Goal: Navigation & Orientation: Locate item on page

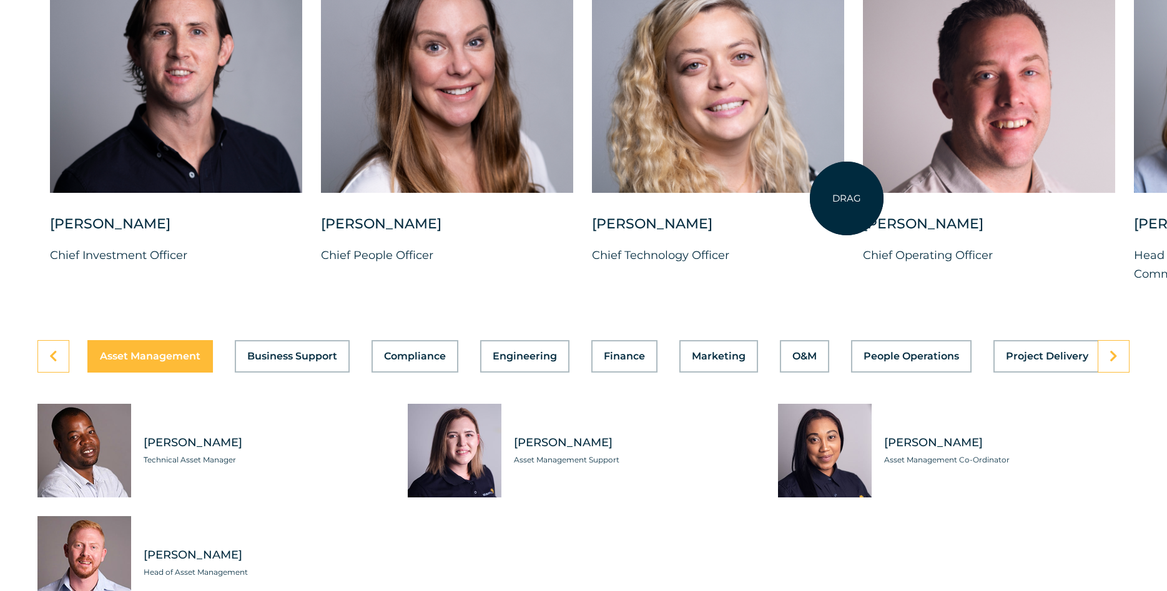
scroll to position [3376, 0]
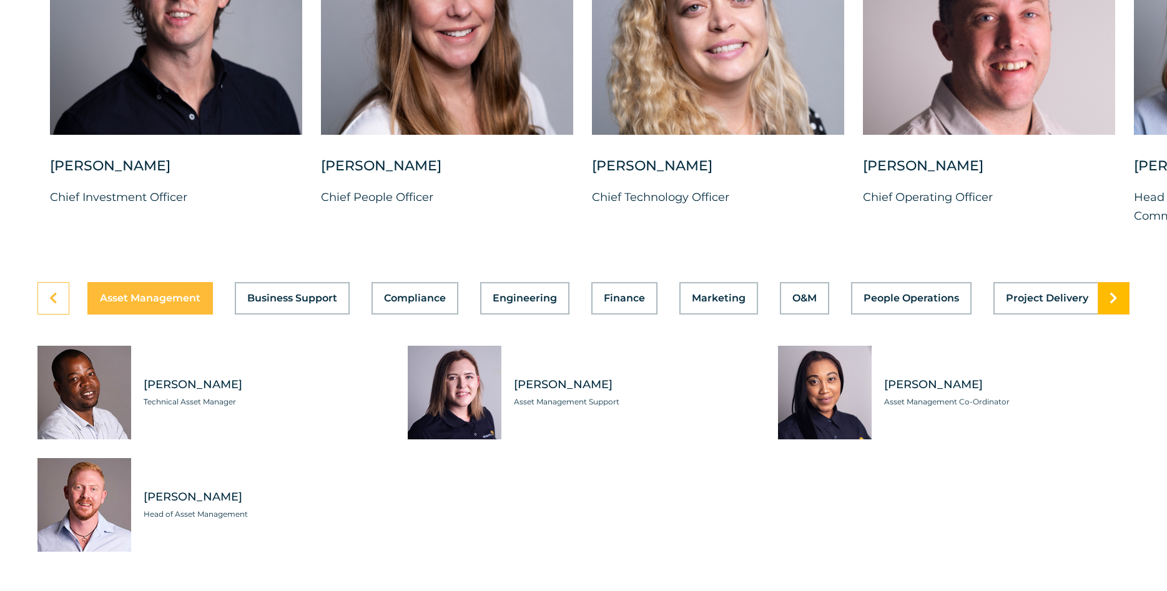
click at [1121, 315] on link at bounding box center [1114, 298] width 32 height 32
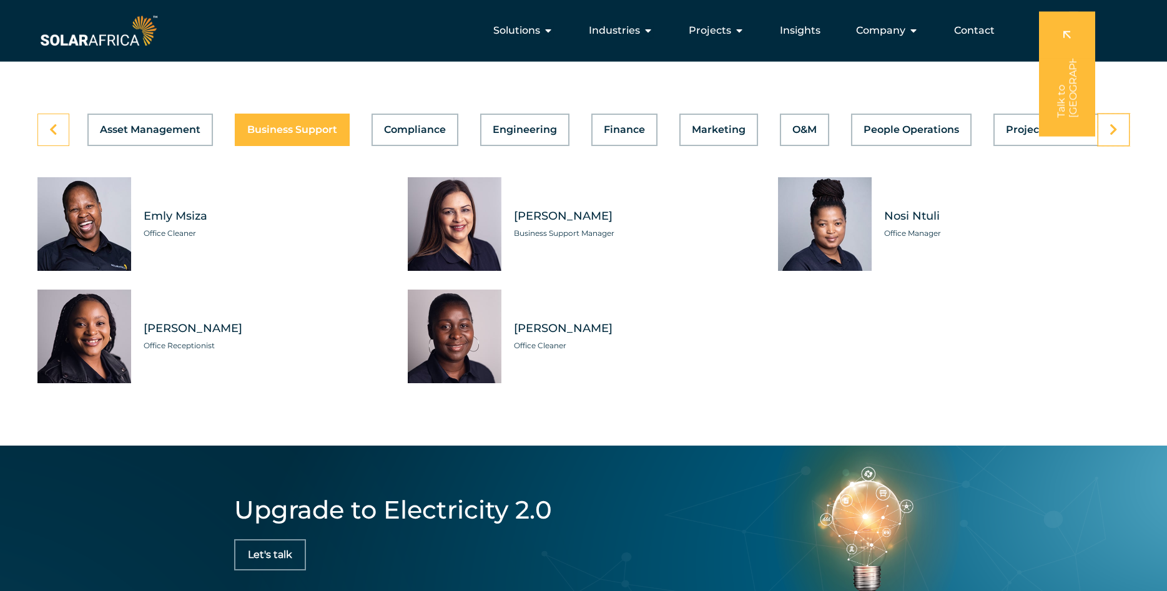
scroll to position [3503, 0]
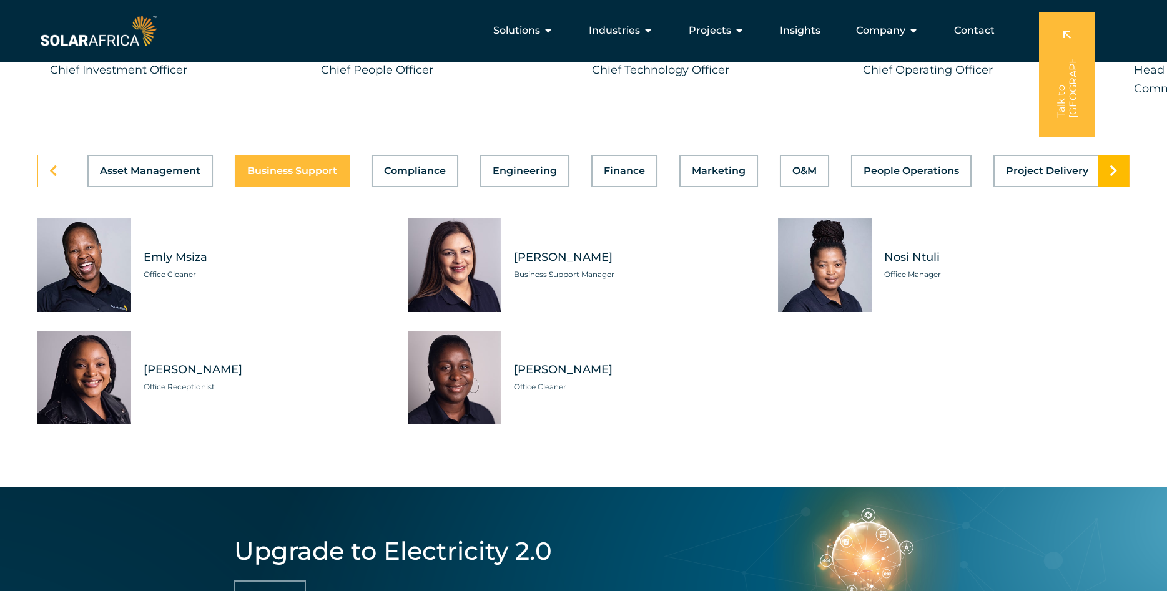
click at [1110, 187] on link at bounding box center [1114, 171] width 32 height 32
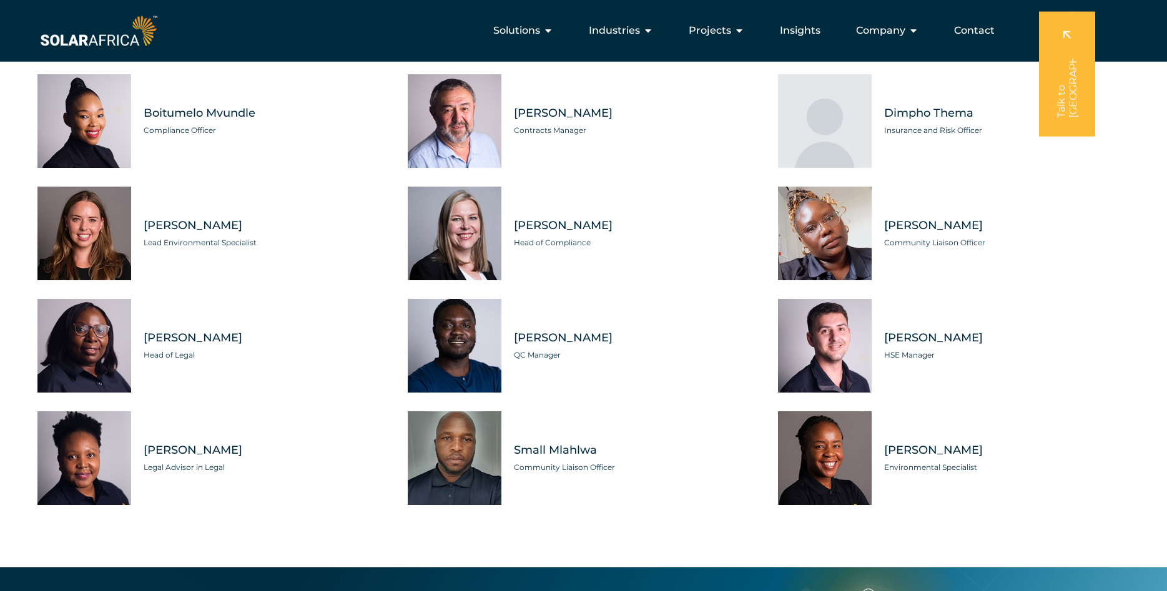
scroll to position [3630, 0]
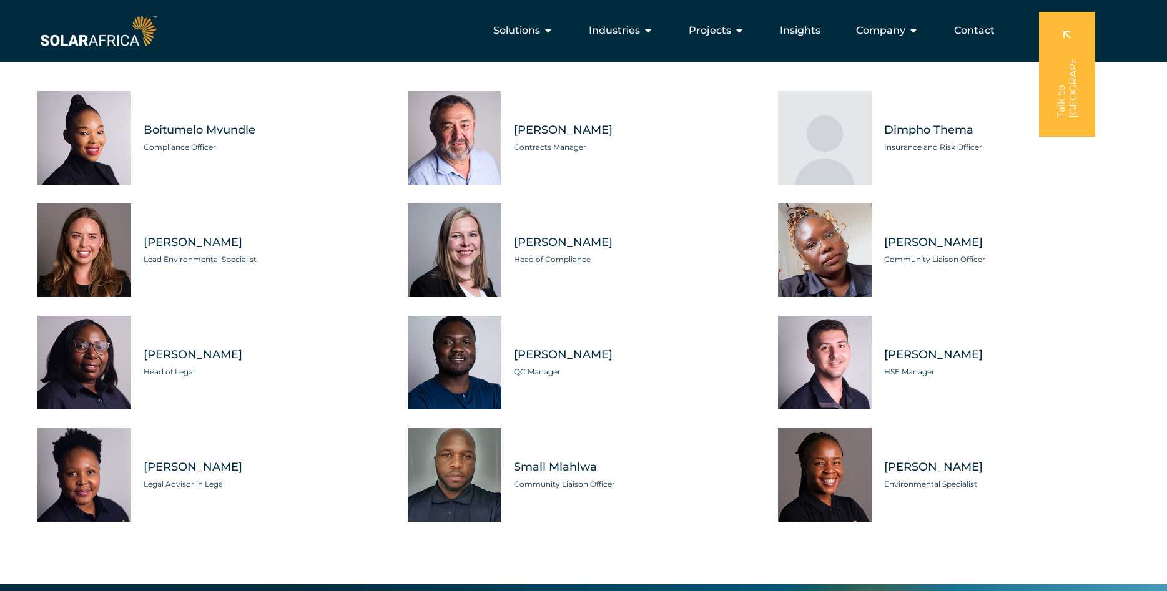
click at [1121, 60] on link at bounding box center [1114, 43] width 32 height 32
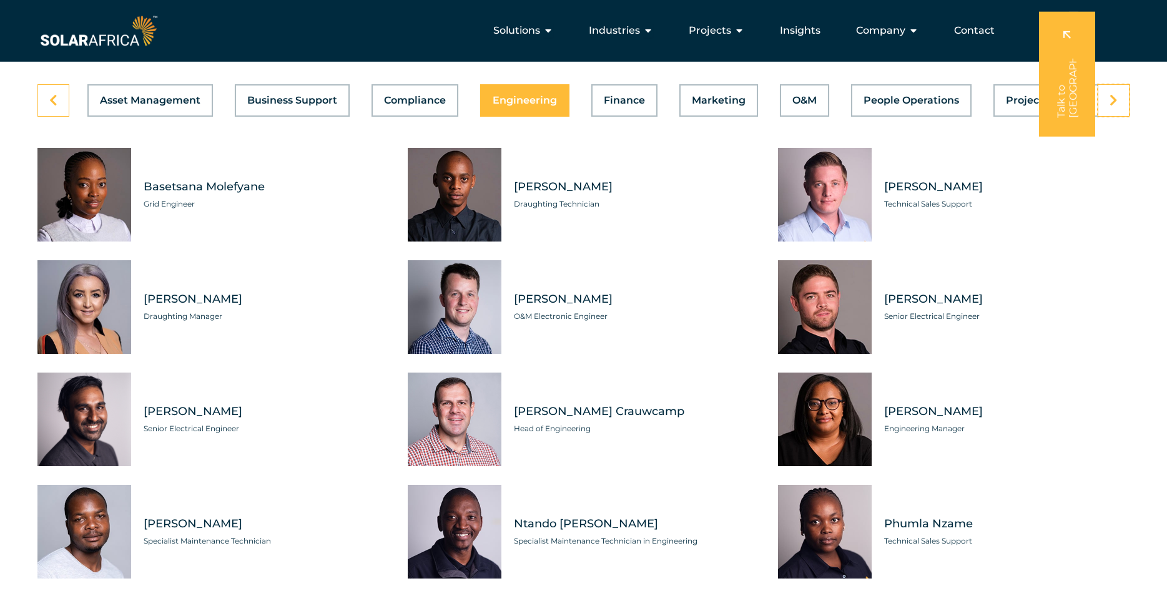
scroll to position [3567, 0]
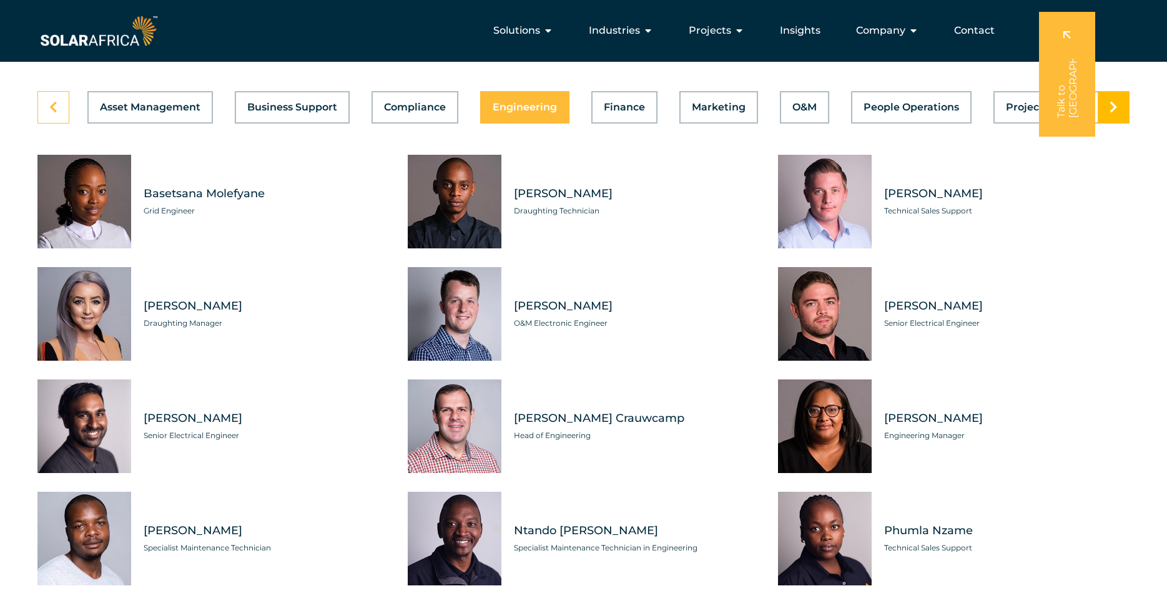
click at [1122, 124] on link at bounding box center [1114, 107] width 32 height 32
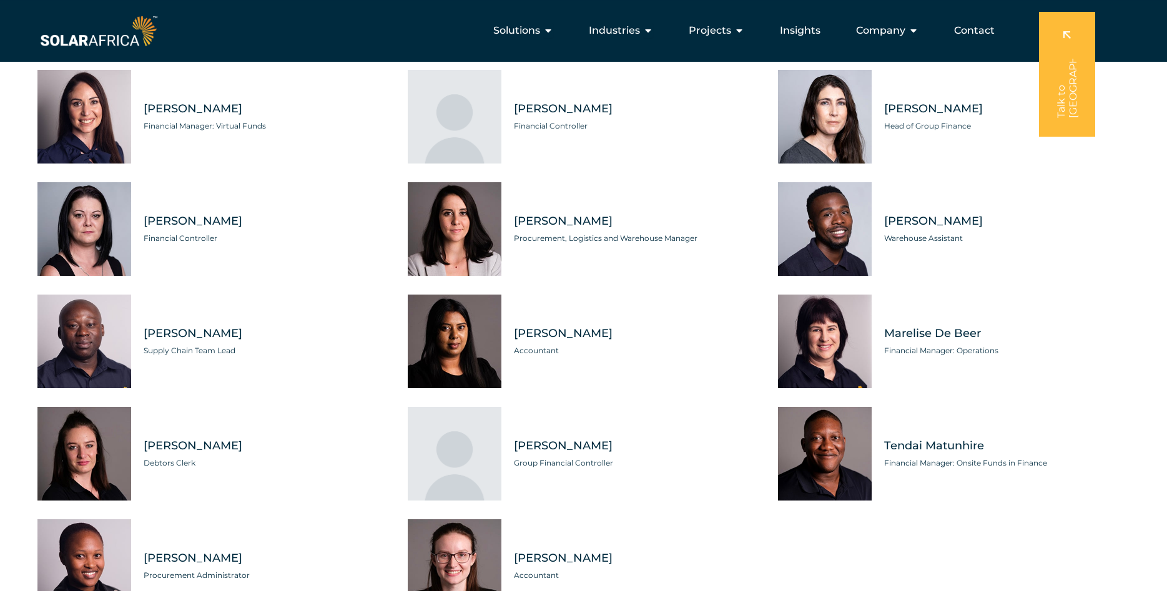
scroll to position [3630, 0]
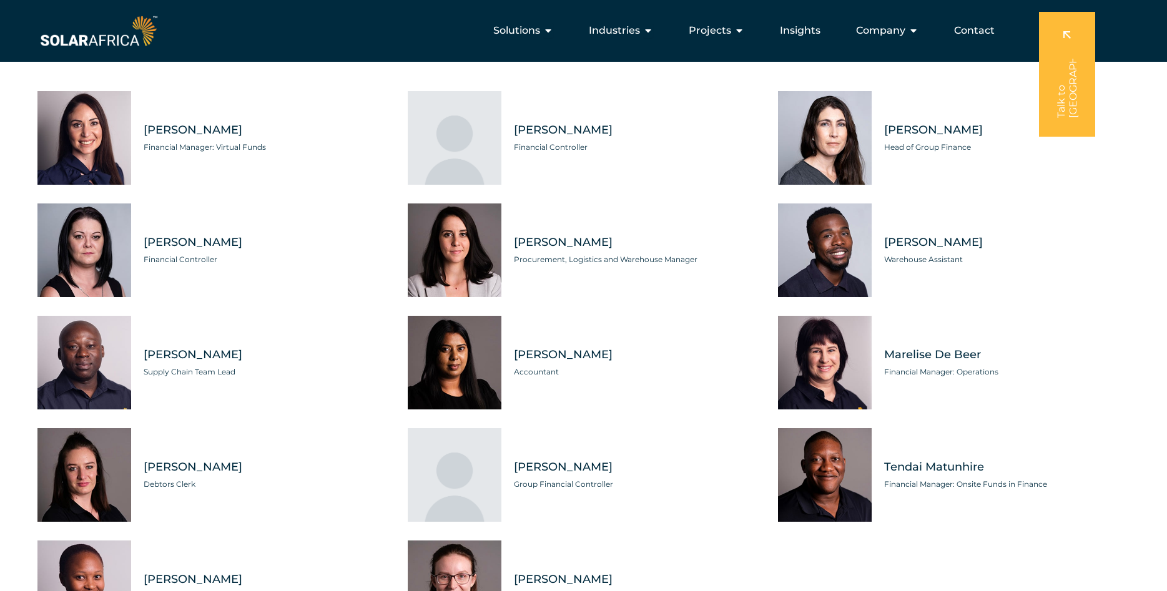
click at [1122, 60] on link at bounding box center [1114, 43] width 32 height 32
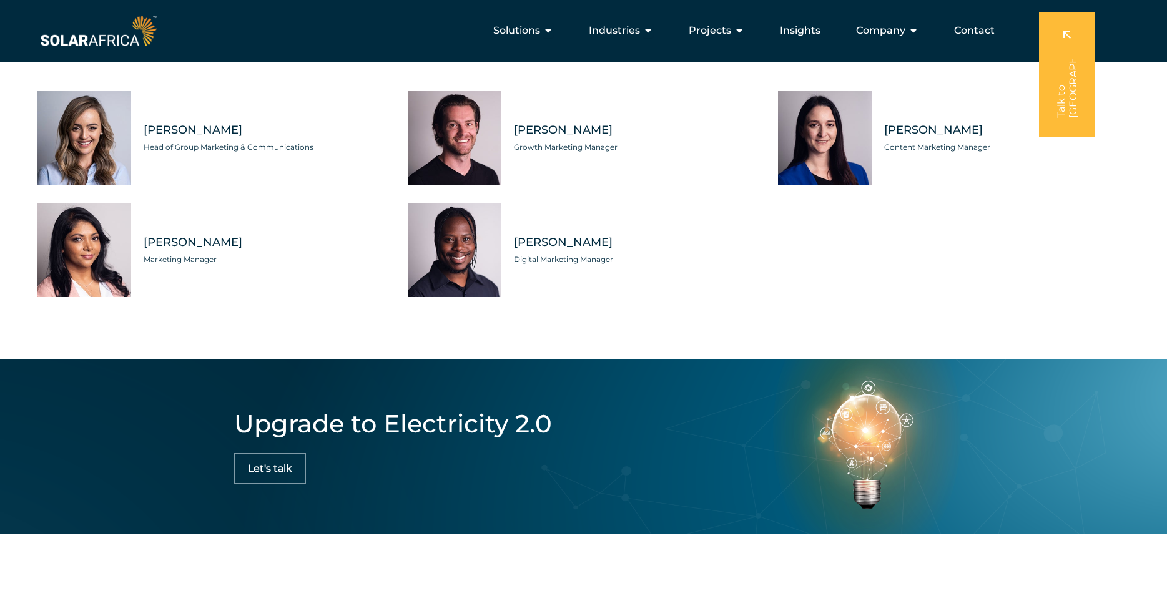
scroll to position [0, 288]
click at [1122, 60] on link at bounding box center [1114, 43] width 32 height 32
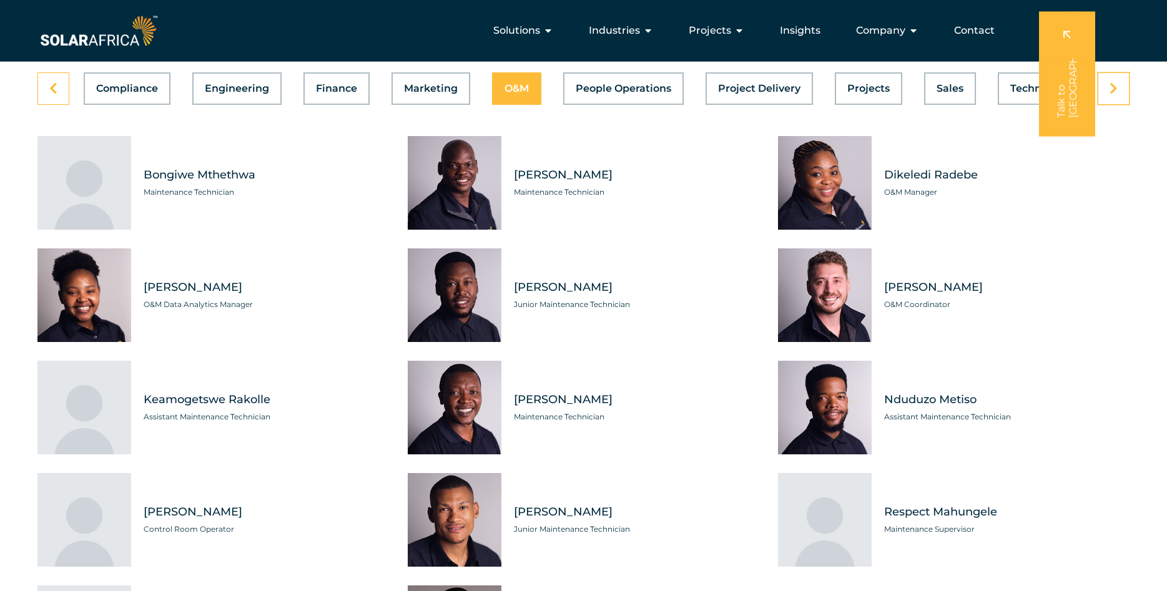
scroll to position [3503, 0]
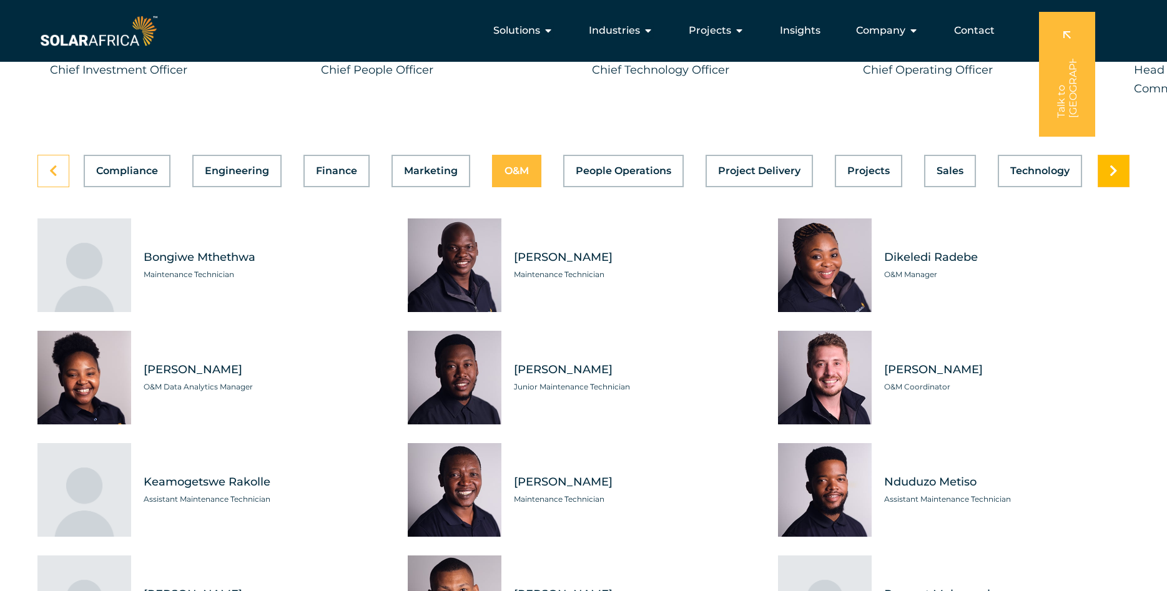
click at [1116, 187] on link at bounding box center [1114, 171] width 32 height 32
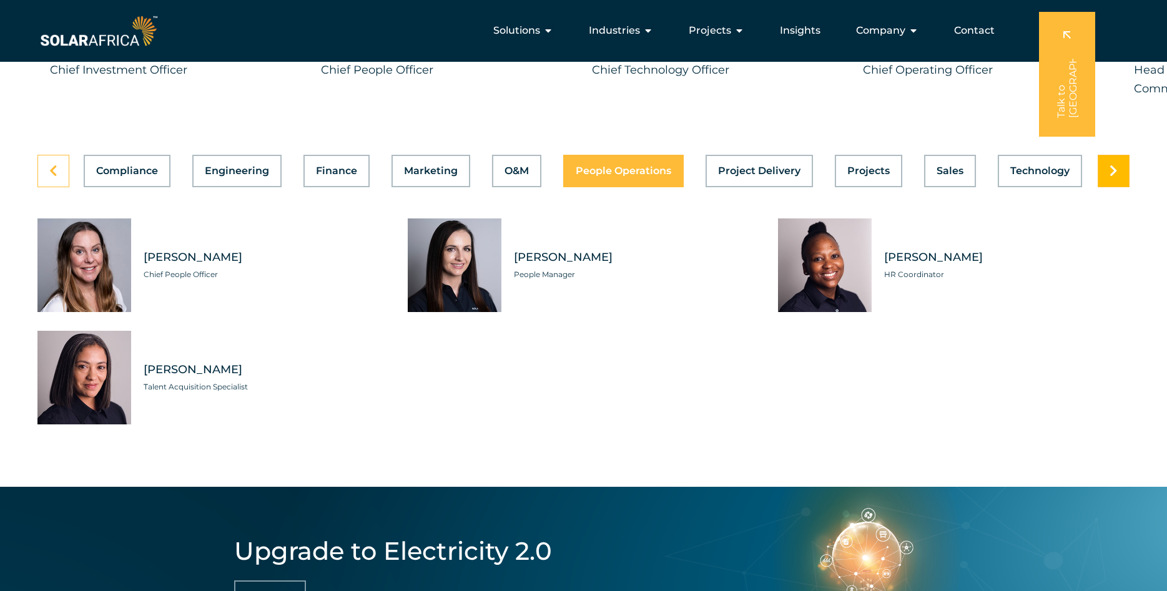
click at [1117, 187] on link at bounding box center [1114, 171] width 32 height 32
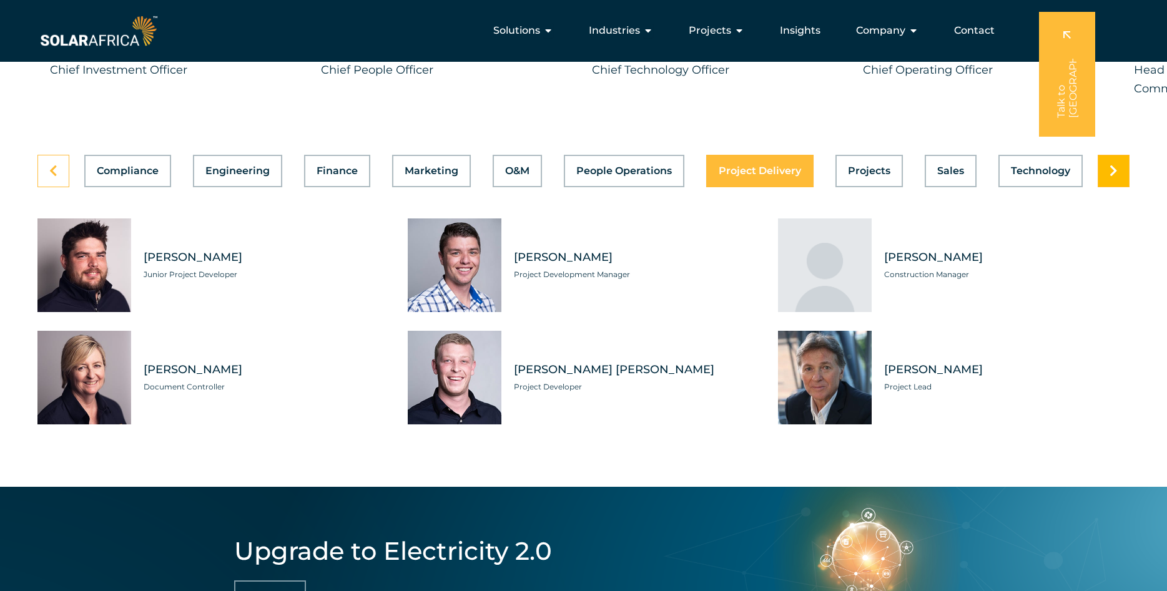
scroll to position [0, 288]
click at [1117, 187] on link at bounding box center [1114, 171] width 32 height 32
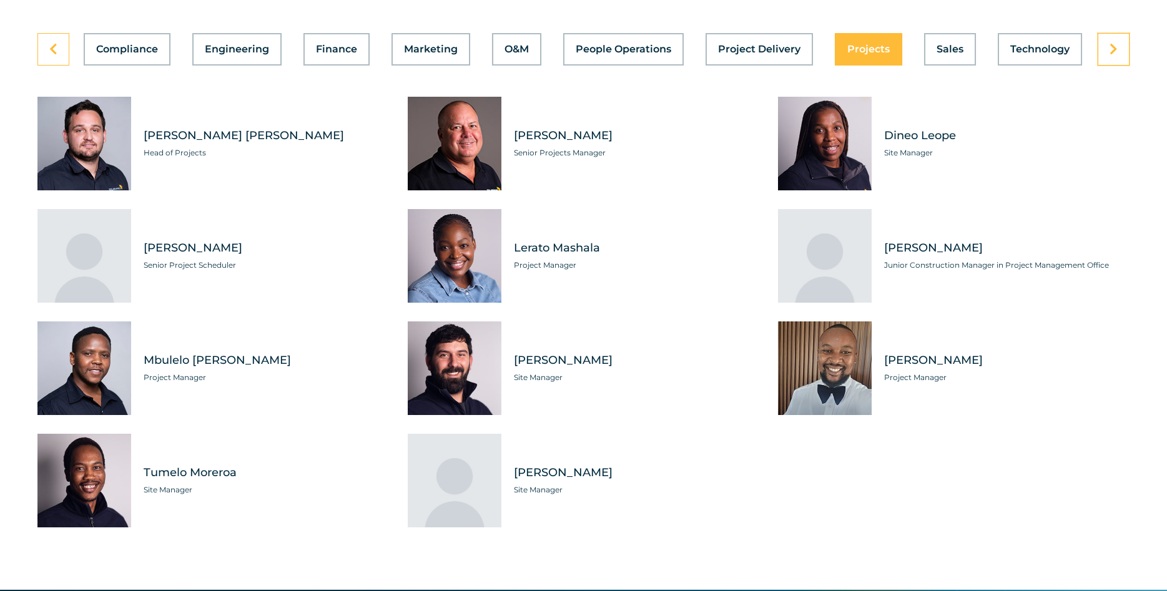
scroll to position [3630, 0]
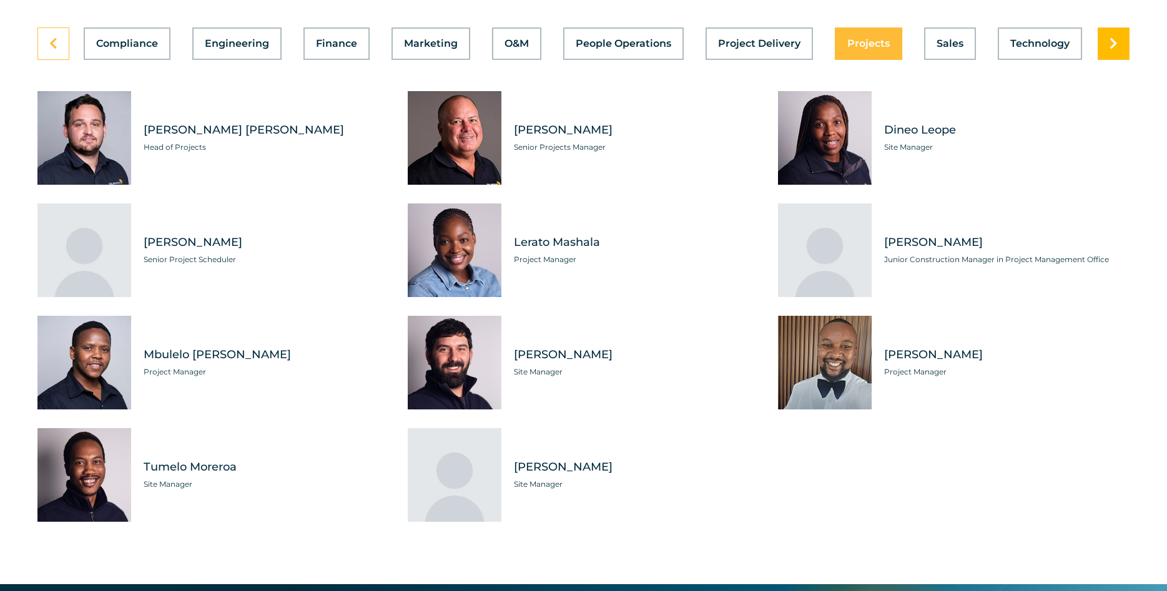
click at [1120, 60] on link at bounding box center [1114, 43] width 32 height 32
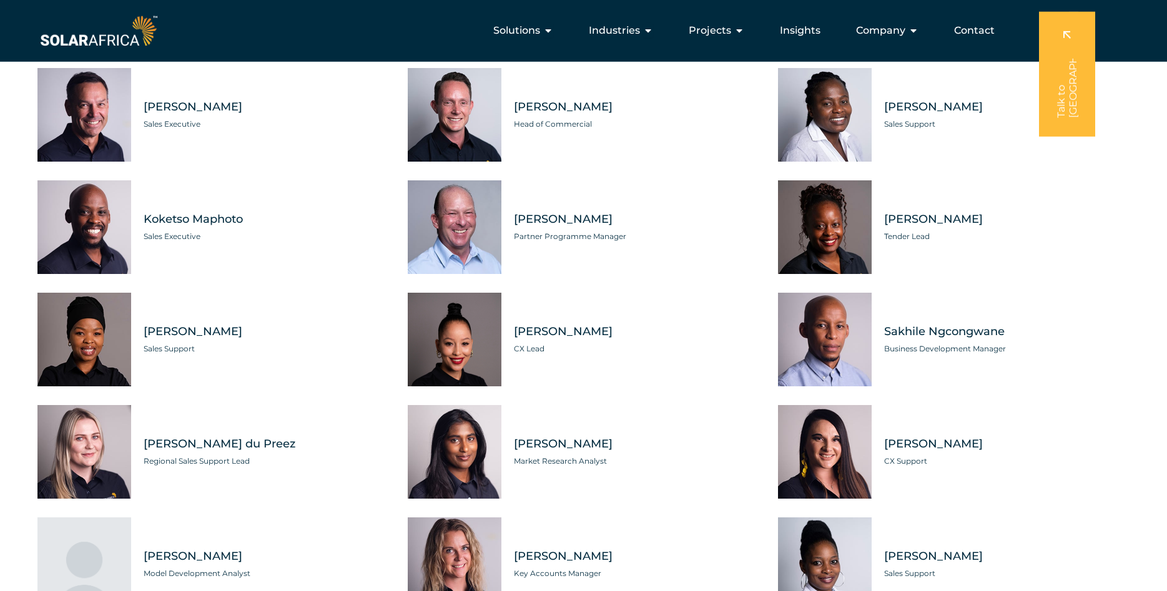
scroll to position [3503, 0]
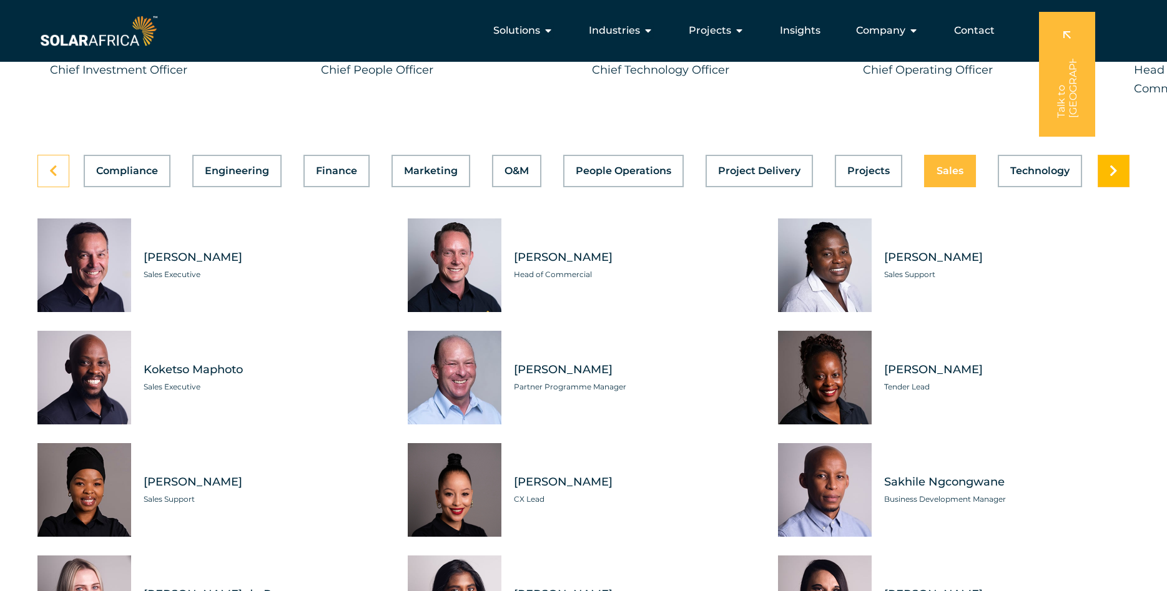
click at [1116, 177] on icon at bounding box center [1114, 171] width 8 height 12
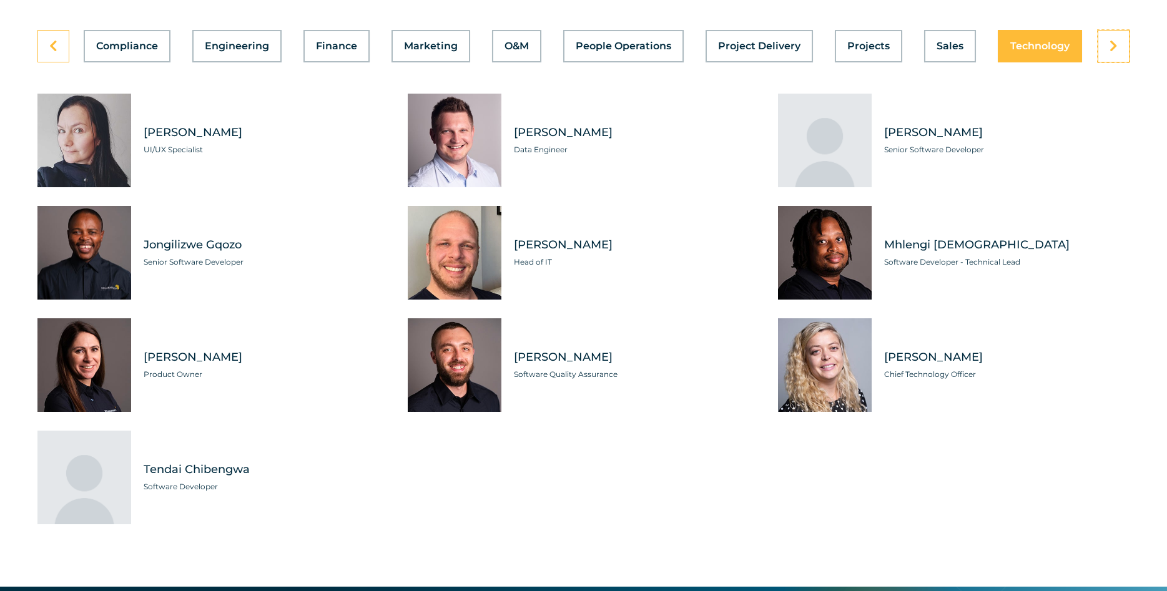
scroll to position [3630, 0]
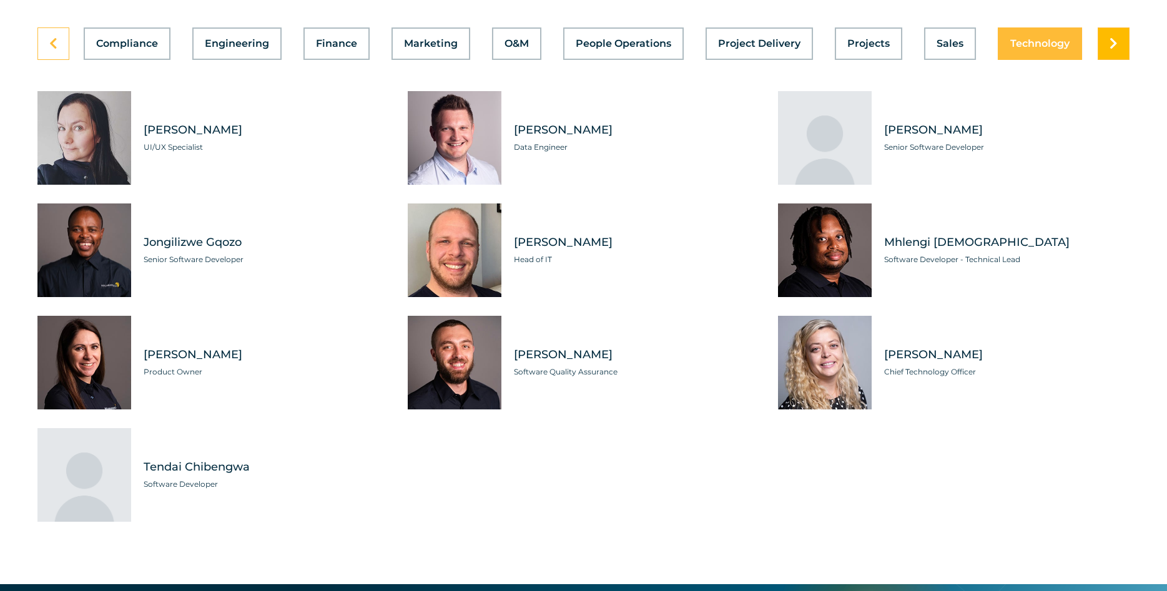
click at [1119, 60] on link at bounding box center [1114, 43] width 32 height 32
click at [56, 50] on icon at bounding box center [53, 43] width 8 height 12
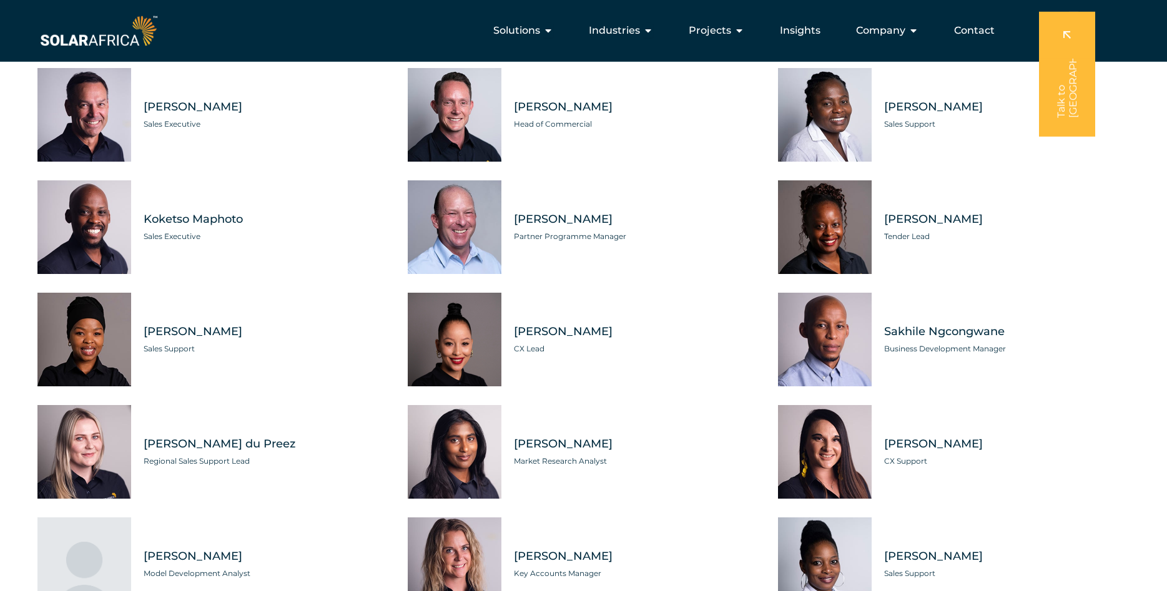
scroll to position [3567, 0]
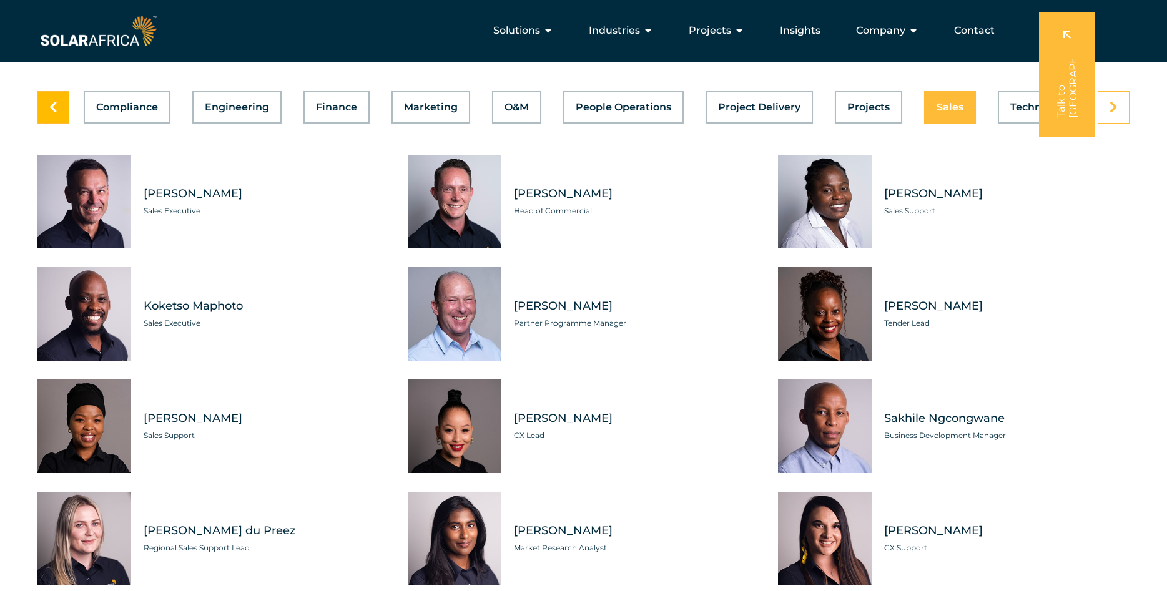
click at [47, 124] on link at bounding box center [53, 107] width 32 height 32
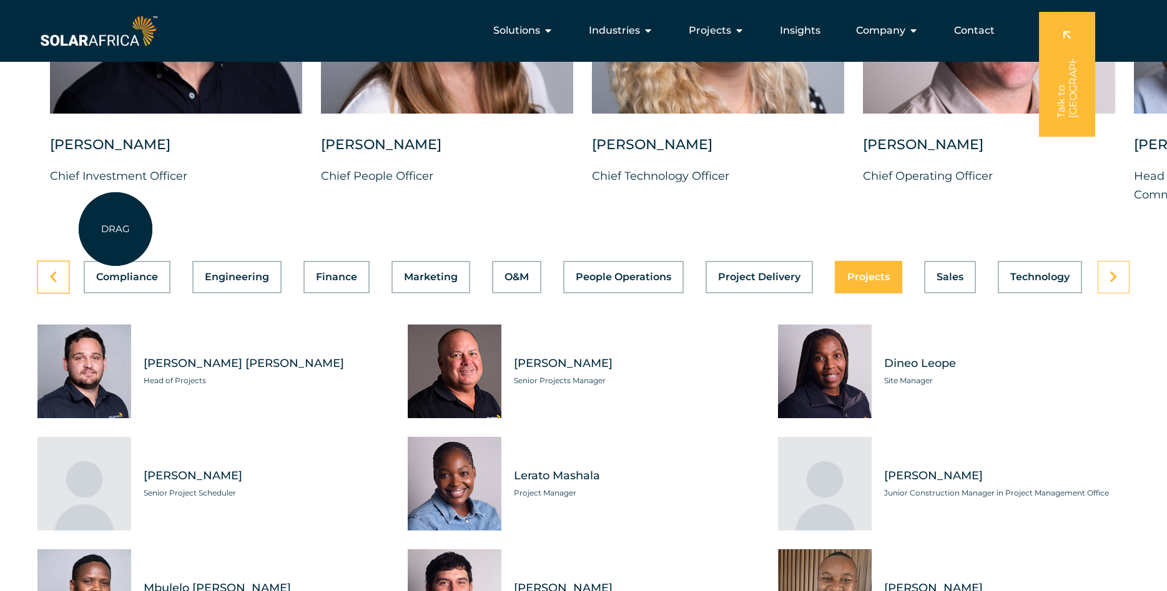
scroll to position [3376, 0]
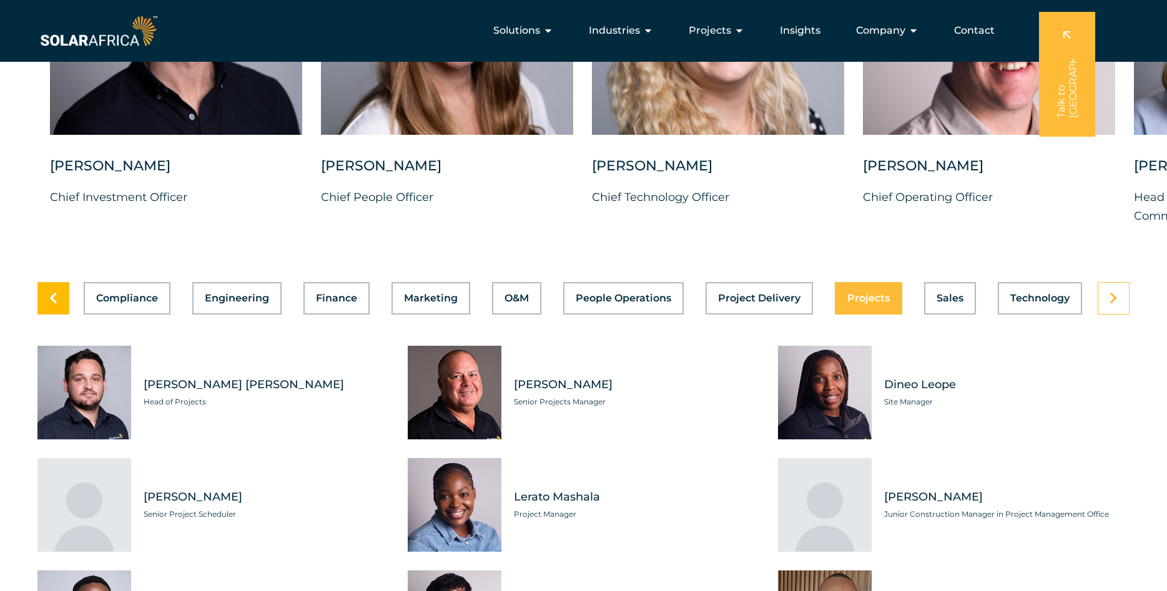
click at [49, 305] on icon at bounding box center [53, 298] width 8 height 12
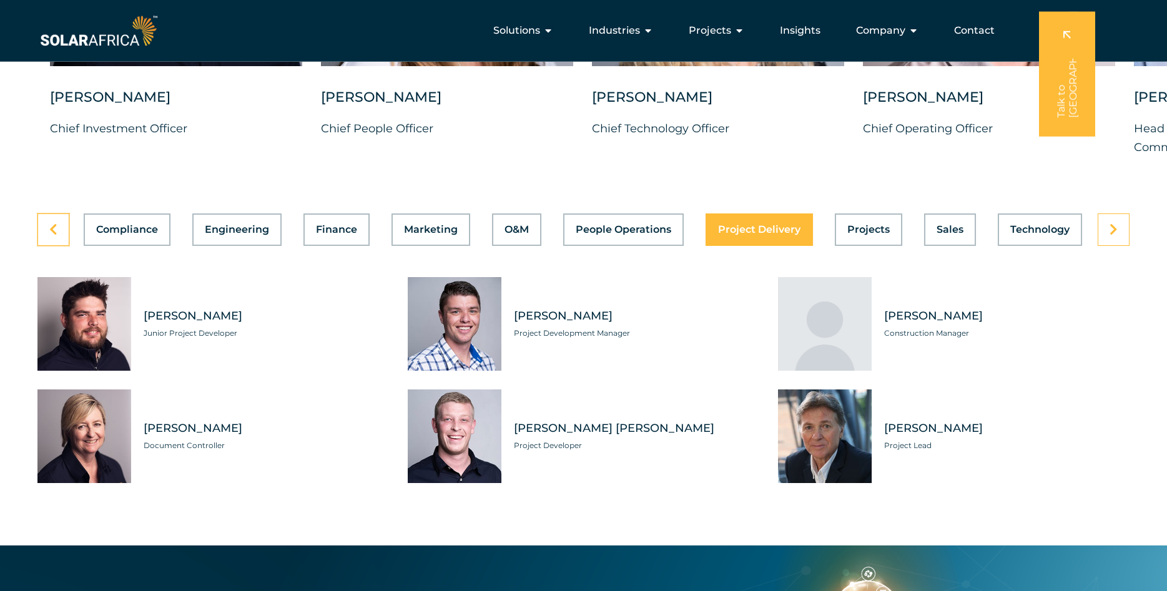
scroll to position [3439, 0]
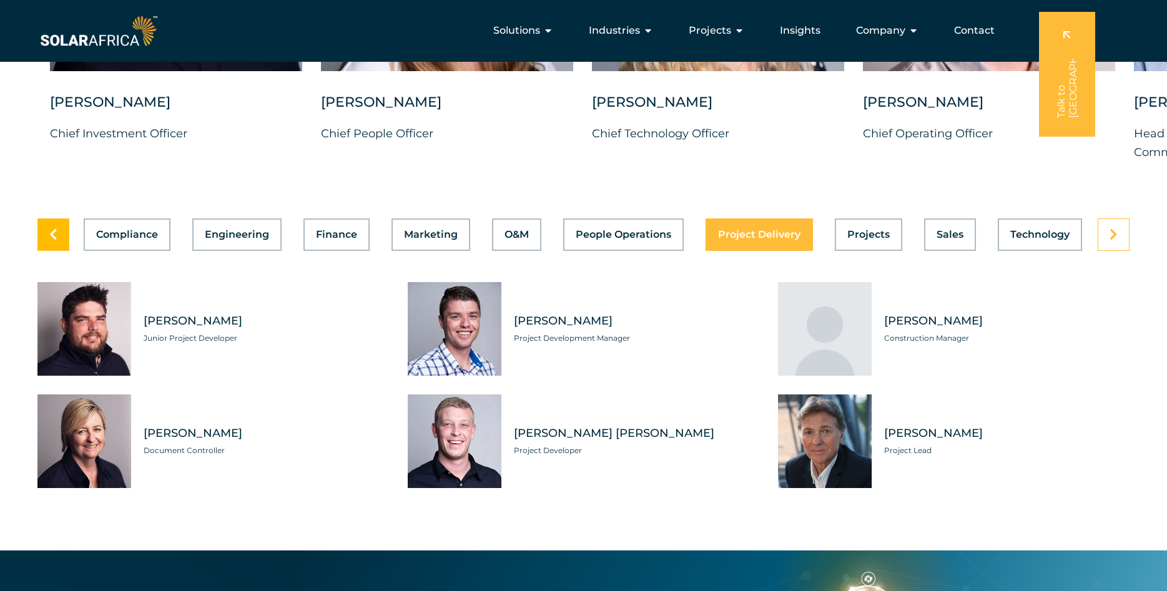
click at [53, 241] on icon at bounding box center [53, 235] width 8 height 12
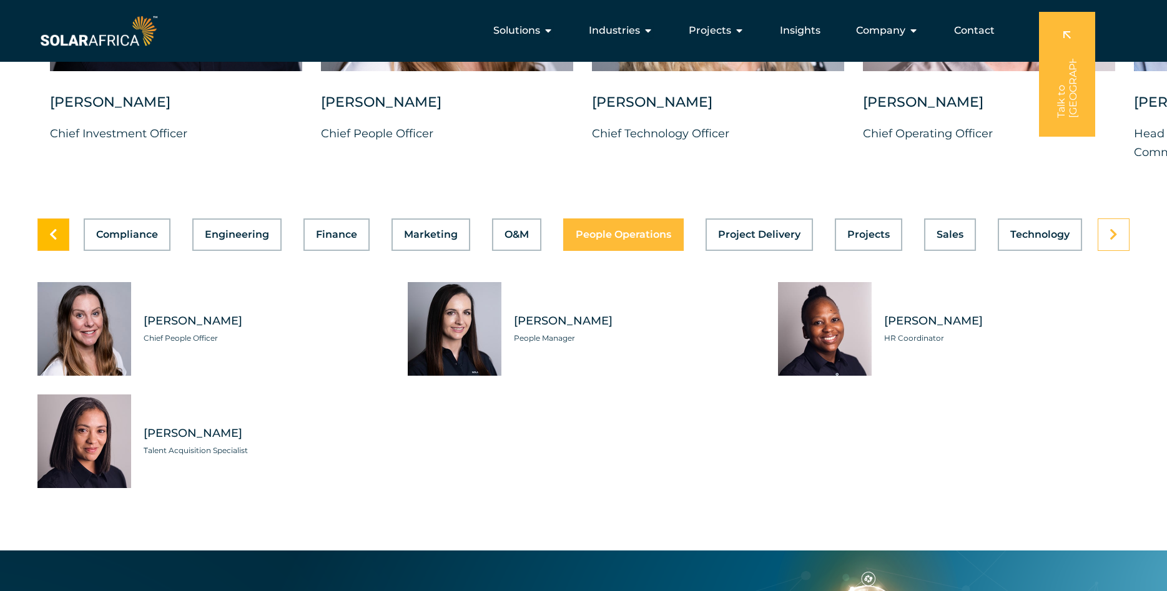
click at [56, 241] on icon at bounding box center [53, 235] width 8 height 12
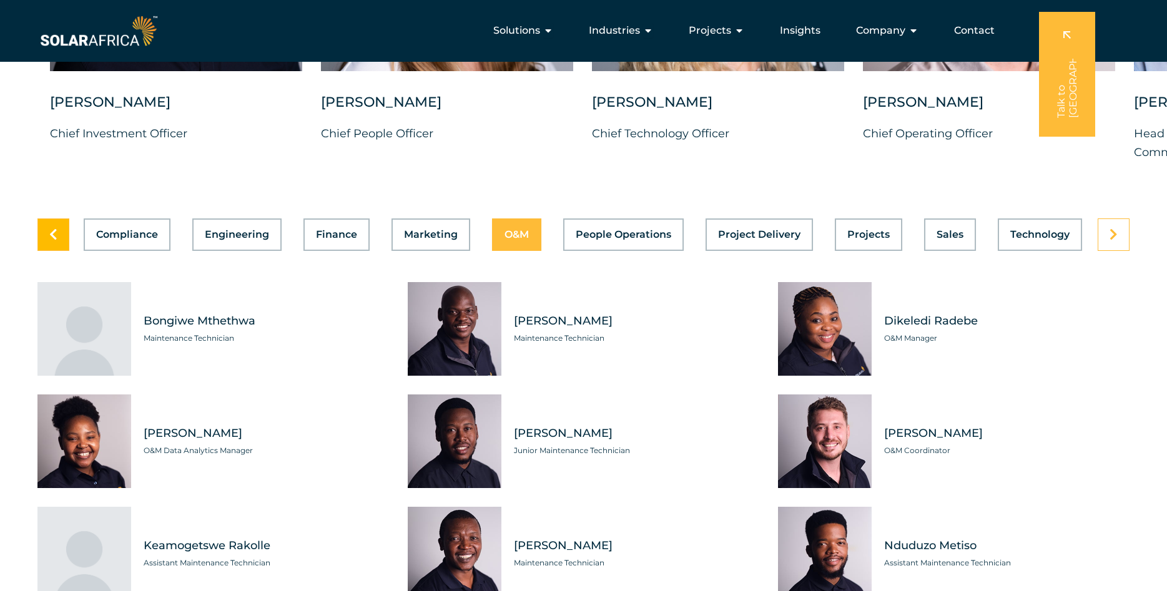
click at [54, 241] on icon at bounding box center [53, 235] width 8 height 12
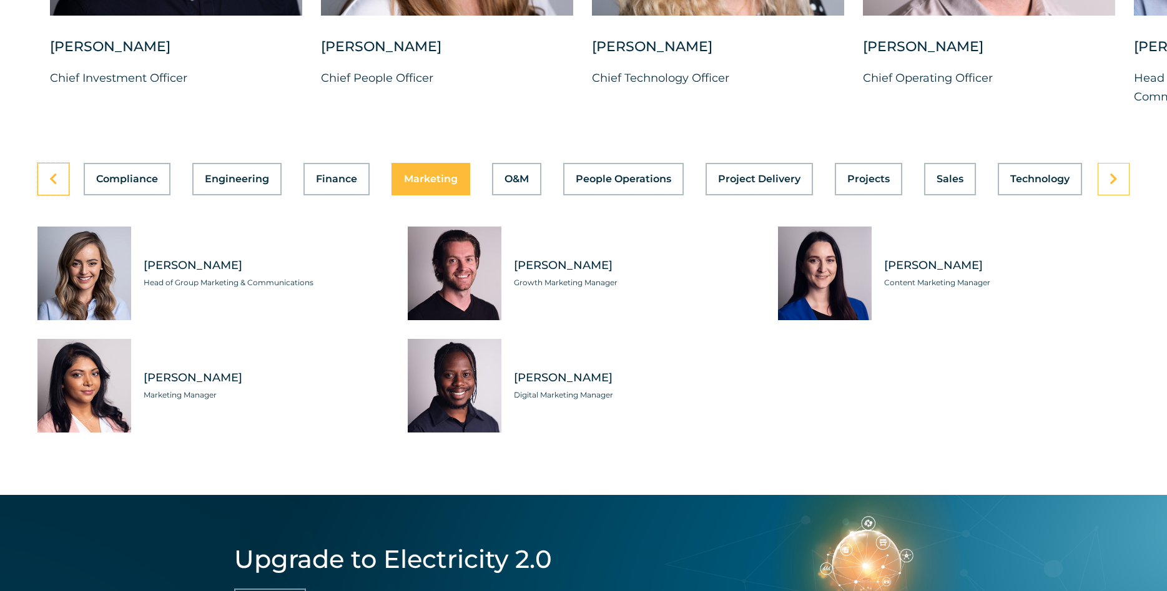
scroll to position [3503, 0]
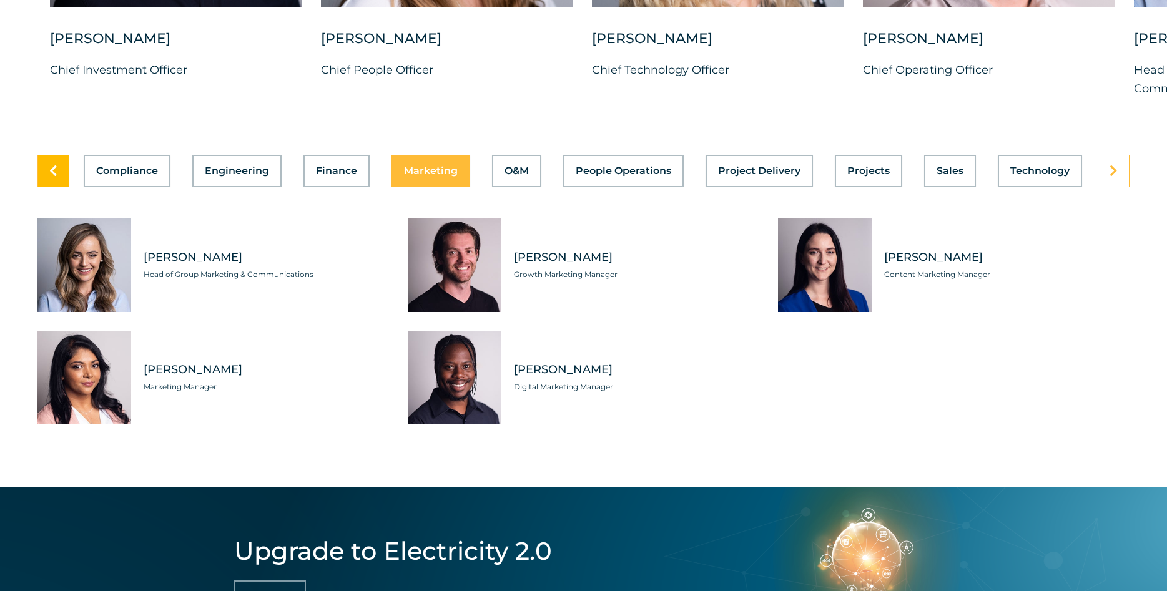
click at [58, 187] on link at bounding box center [53, 171] width 32 height 32
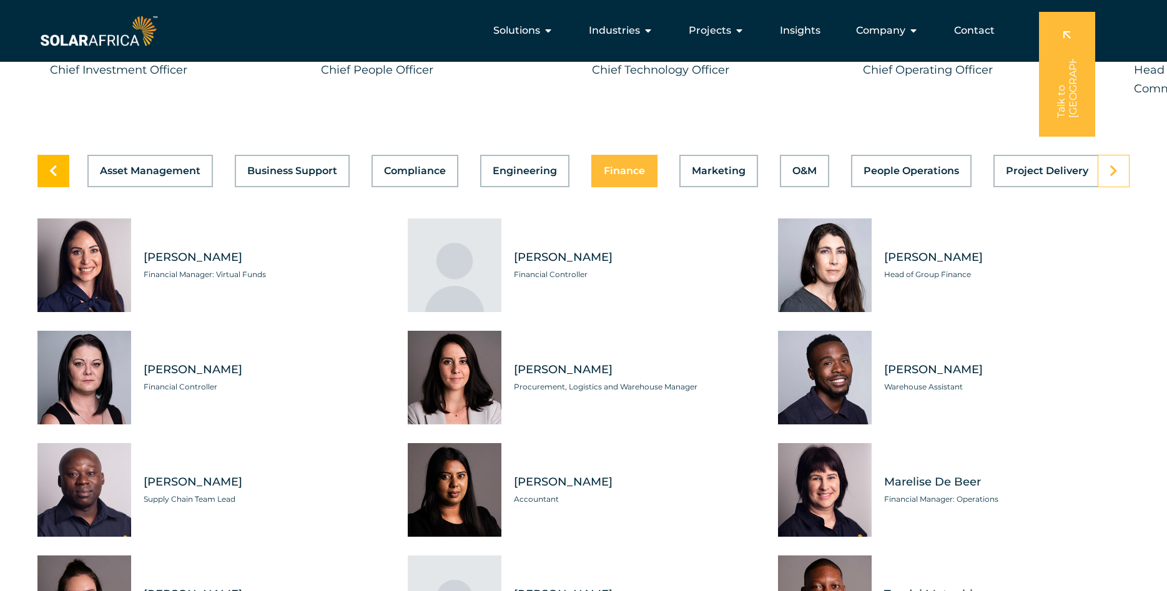
click at [49, 177] on icon at bounding box center [53, 171] width 8 height 12
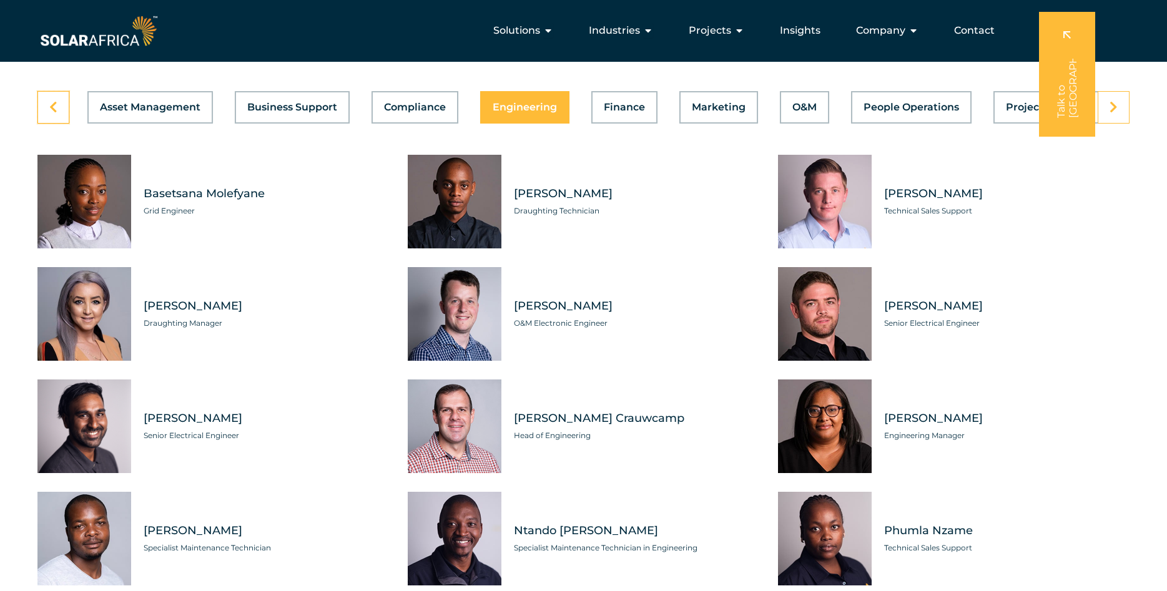
scroll to position [3312, 0]
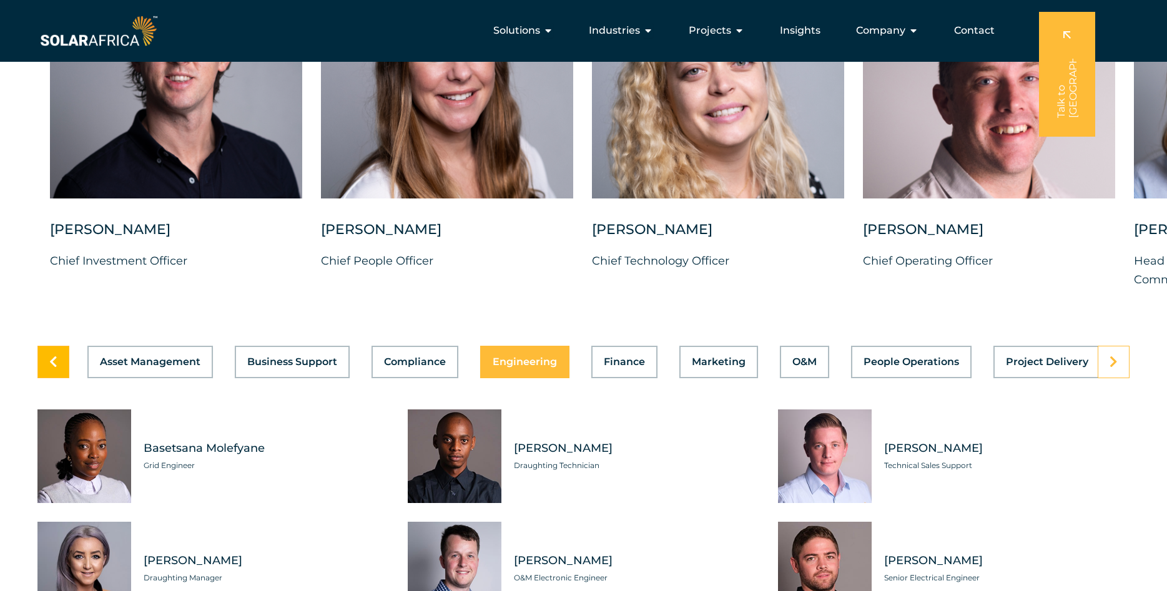
click at [54, 378] on link at bounding box center [53, 362] width 32 height 32
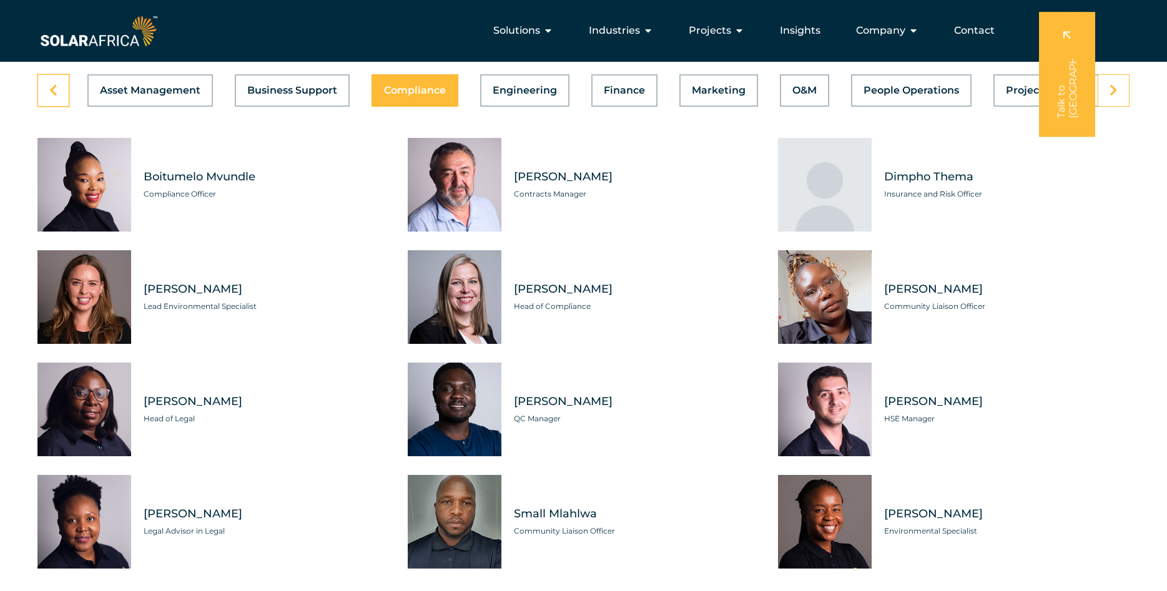
scroll to position [3567, 0]
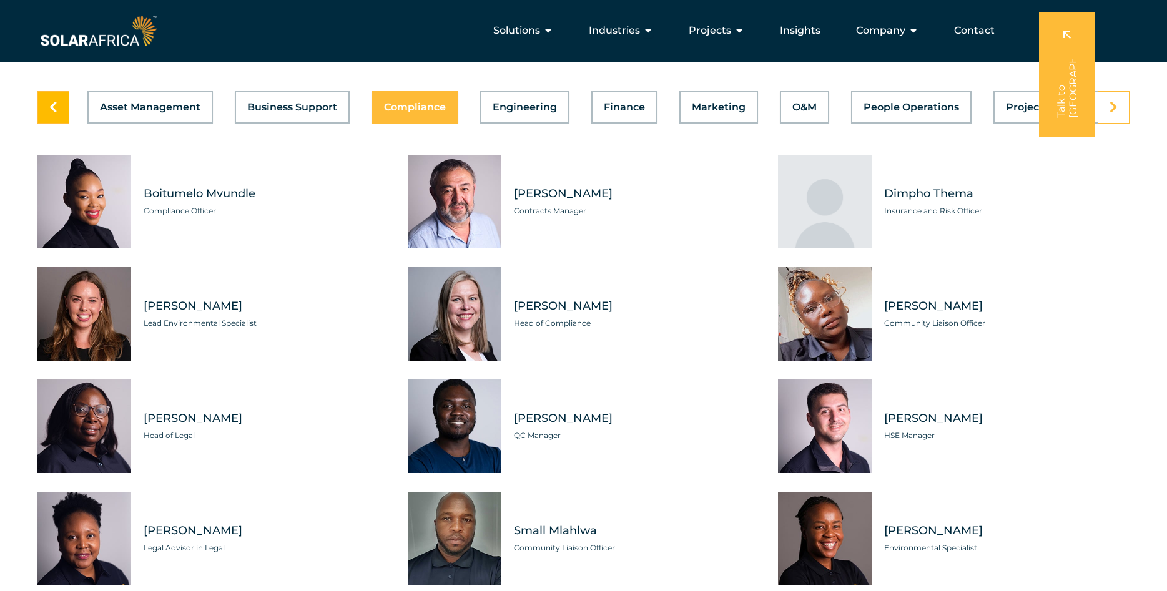
click at [52, 114] on icon at bounding box center [53, 107] width 8 height 12
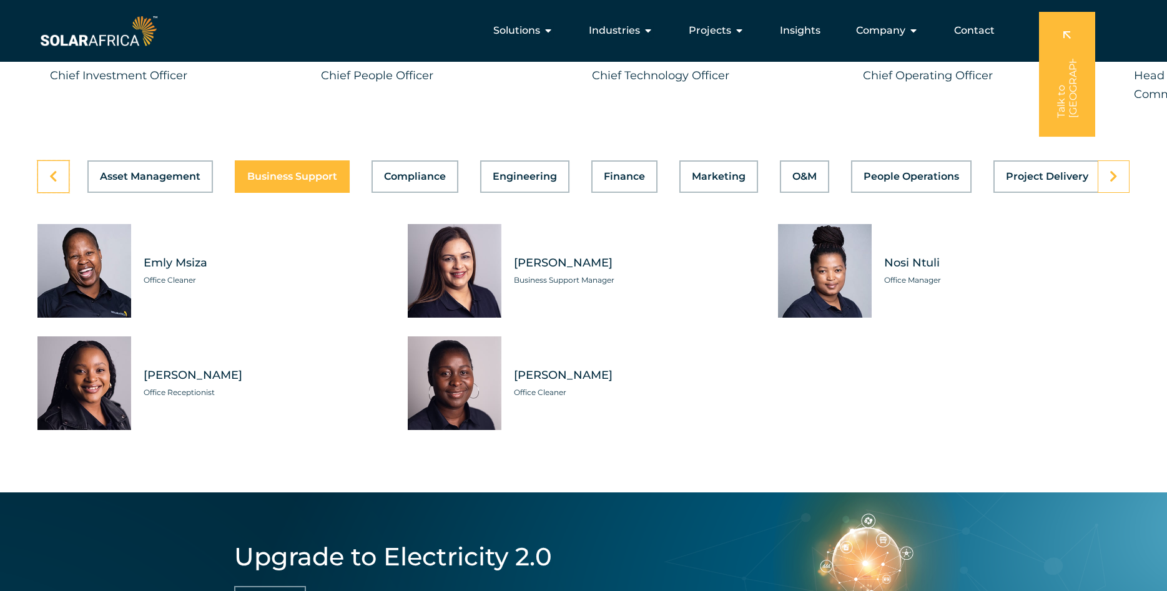
scroll to position [3439, 0]
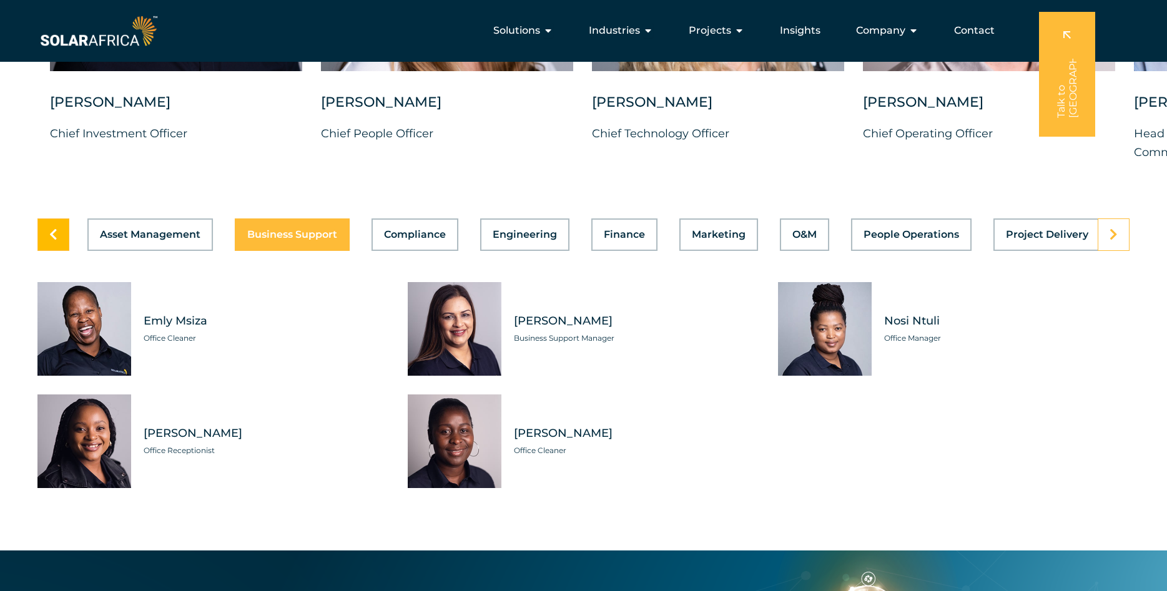
click at [57, 241] on icon at bounding box center [53, 235] width 8 height 12
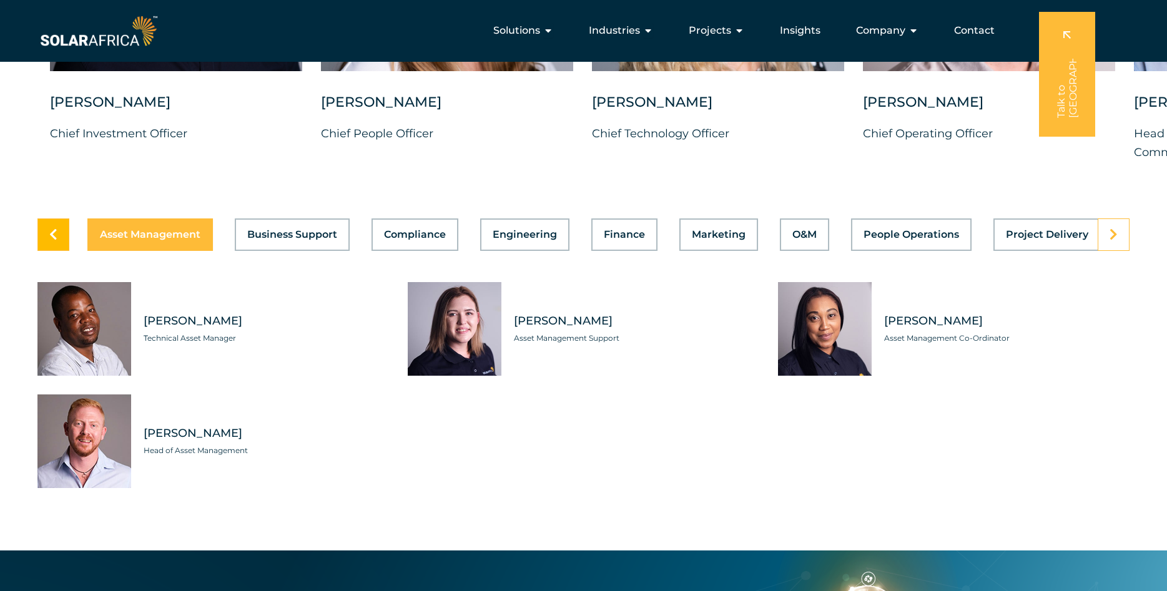
click at [63, 251] on link at bounding box center [53, 235] width 32 height 32
